Goal: Transaction & Acquisition: Purchase product/service

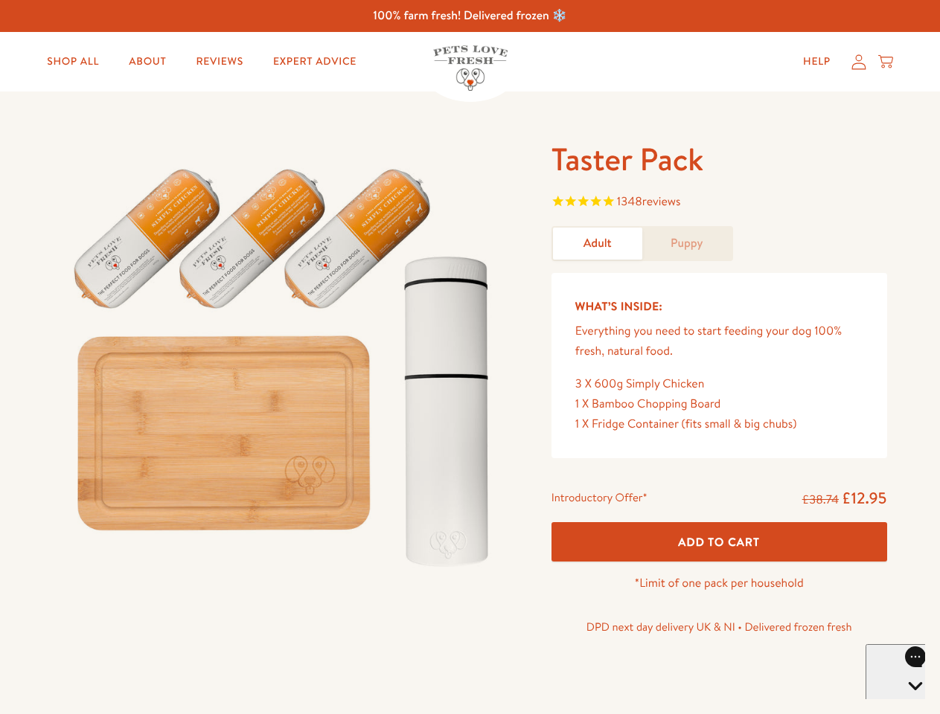
click at [470, 357] on img at bounding box center [285, 361] width 462 height 444
click at [719, 203] on span "1348 reviews" at bounding box center [719, 203] width 336 height 22
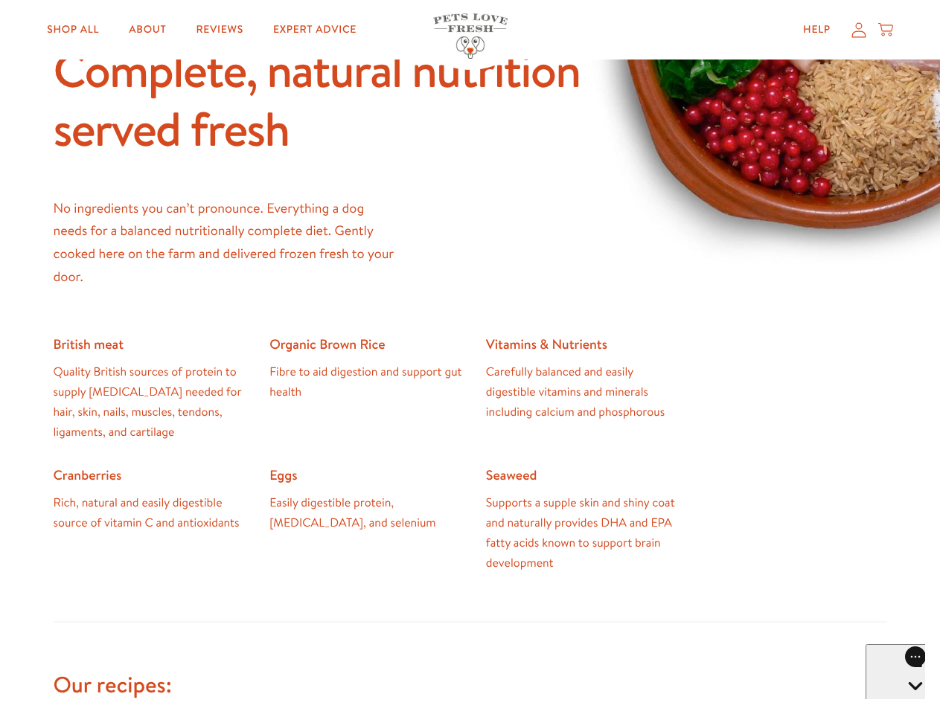
click at [908, 705] on icon "Open gorgias live chat" at bounding box center [915, 712] width 14 height 14
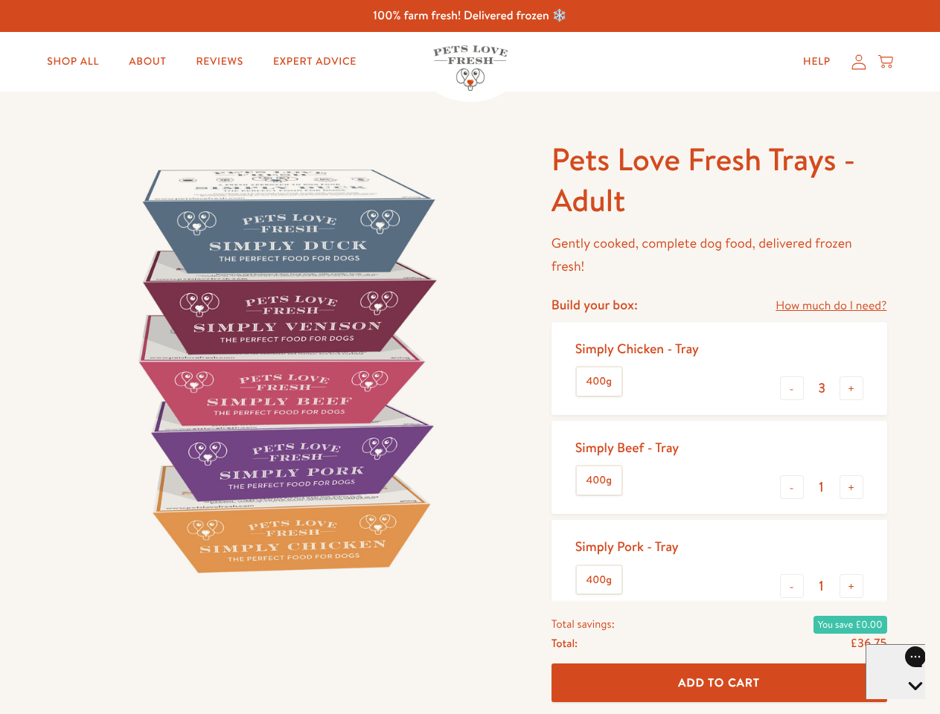
click at [470, 357] on img at bounding box center [285, 370] width 462 height 462
click at [831, 306] on link "How much do I need?" at bounding box center [830, 306] width 111 height 20
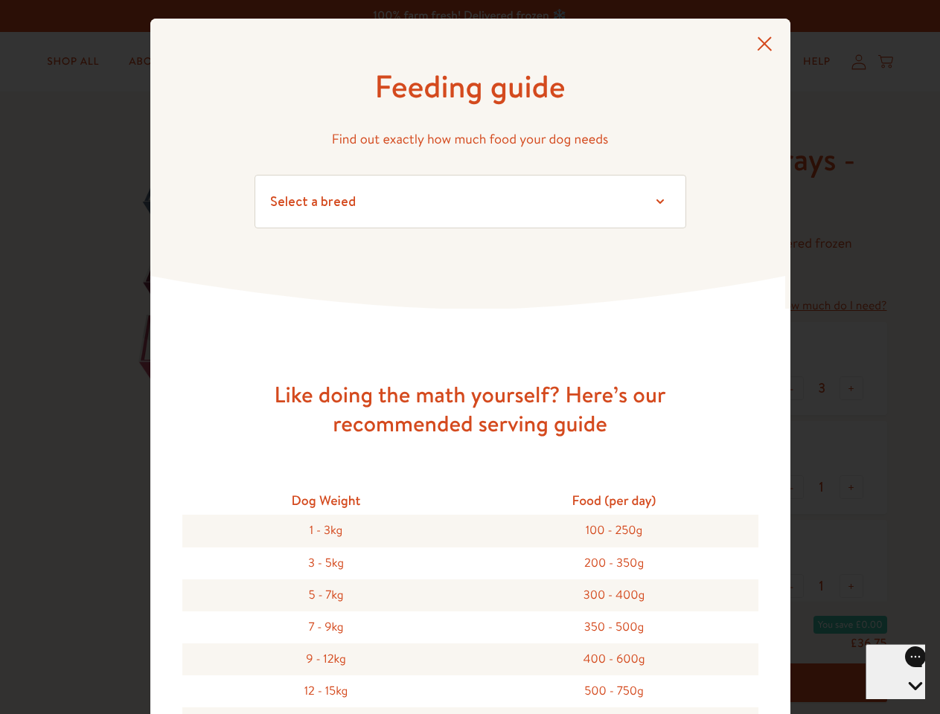
click at [792, 388] on div "Feeding guide Find out exactly how much food your dog needs Select a breed Affe…" at bounding box center [470, 357] width 940 height 714
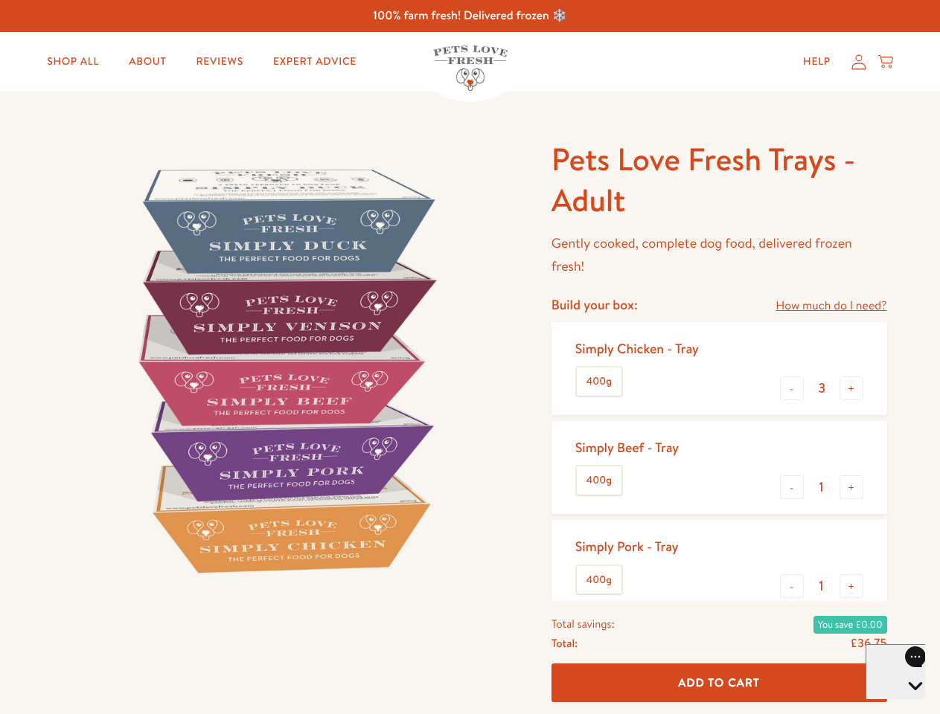
click at [851, 388] on button "+" at bounding box center [851, 389] width 24 height 24
type input "4"
click at [792, 487] on button "-" at bounding box center [792, 488] width 24 height 24
click at [851, 487] on button "+" at bounding box center [851, 488] width 24 height 24
type input "1"
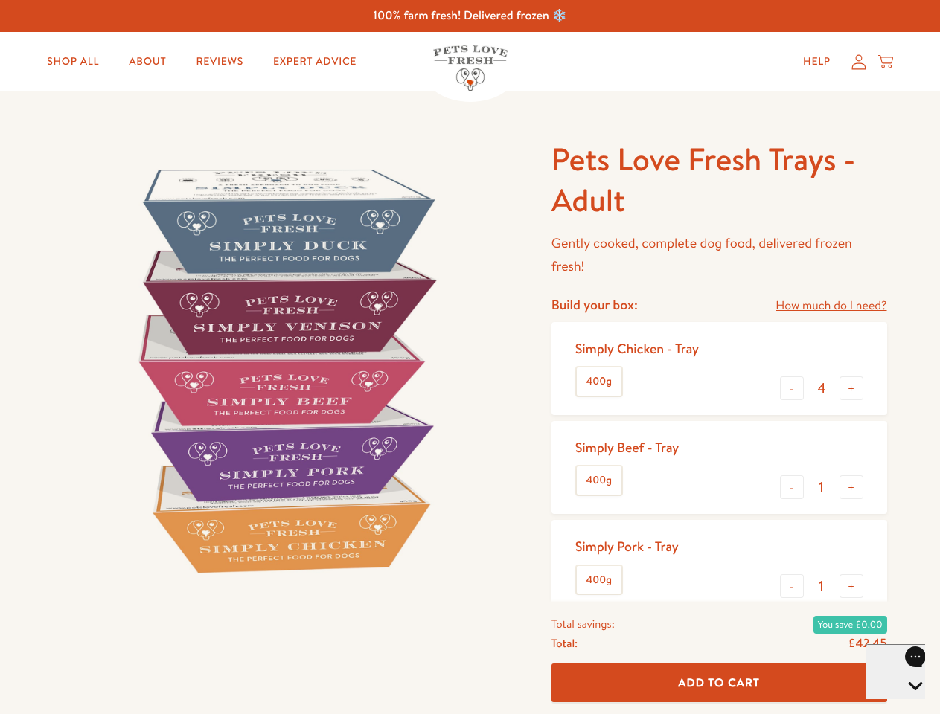
click at [792, 586] on button "-" at bounding box center [792, 587] width 24 height 24
click at [851, 586] on button "+" at bounding box center [851, 587] width 24 height 24
type input "1"
click at [719, 683] on span "Add To Cart" at bounding box center [719, 683] width 82 height 16
click at [908, 705] on icon "Open gorgias live chat" at bounding box center [915, 712] width 14 height 14
